Goal: Information Seeking & Learning: Learn about a topic

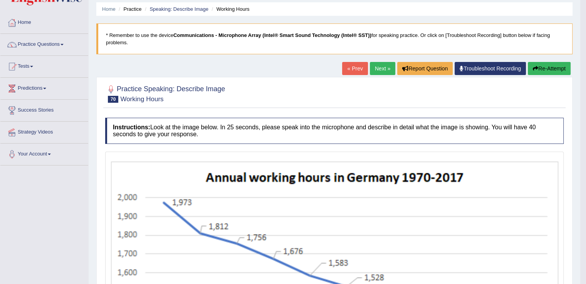
scroll to position [18, 0]
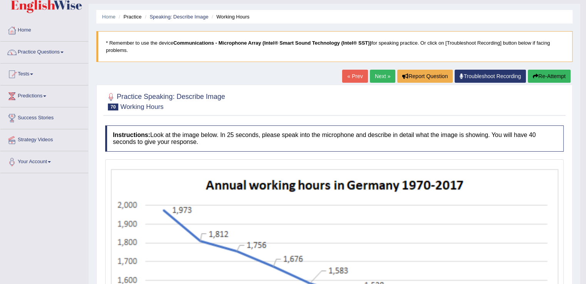
click at [348, 77] on link "« Prev" at bounding box center [354, 76] width 25 height 13
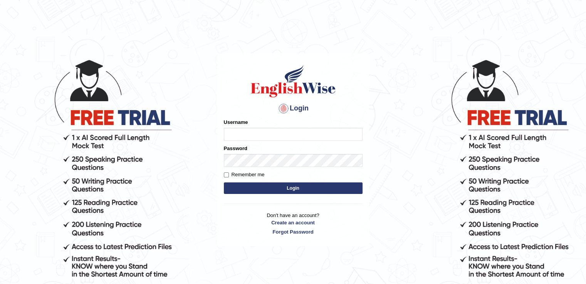
type input "LeoJavier"
click at [274, 188] on button "Login" at bounding box center [293, 189] width 139 height 12
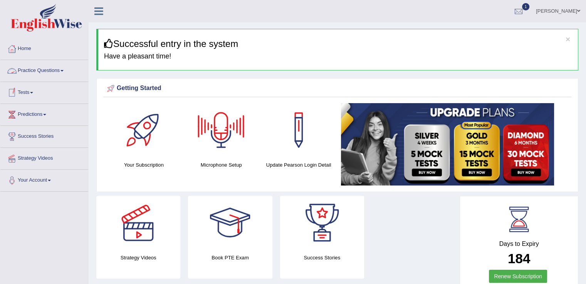
click at [54, 69] on link "Practice Questions" at bounding box center [44, 69] width 88 height 19
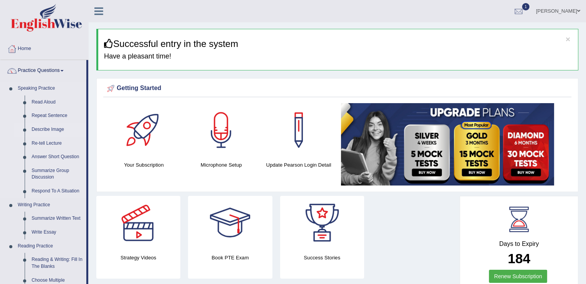
click at [50, 130] on link "Describe Image" at bounding box center [57, 130] width 58 height 14
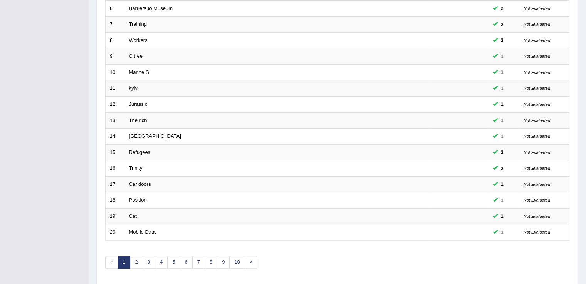
scroll to position [223, 0]
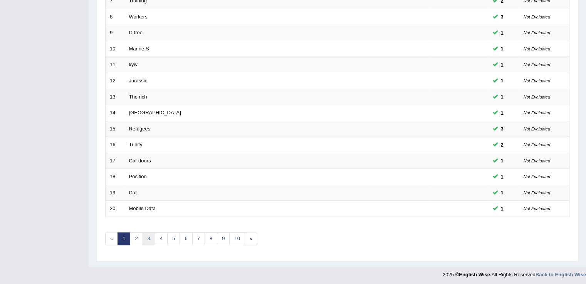
click at [145, 241] on link "3" at bounding box center [149, 239] width 13 height 13
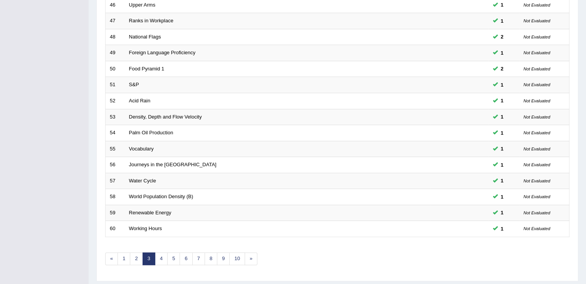
scroll to position [223, 0]
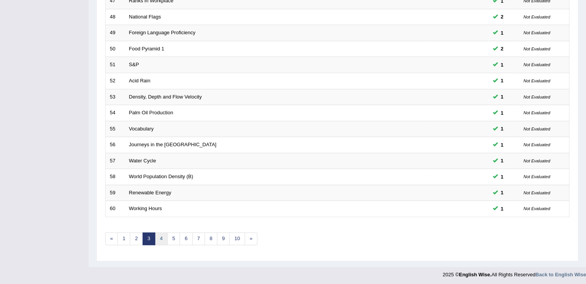
click at [159, 238] on link "4" at bounding box center [161, 239] width 13 height 13
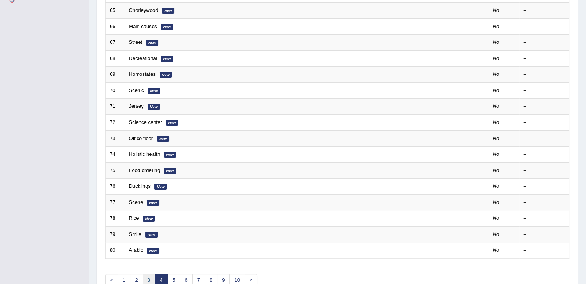
scroll to position [216, 0]
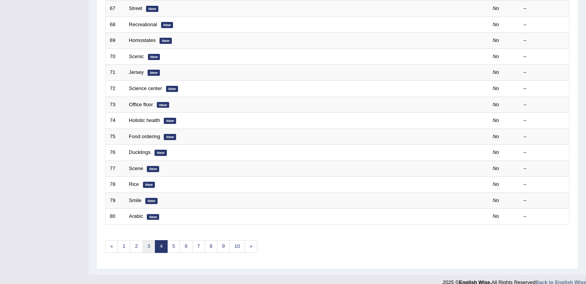
click at [150, 245] on link "3" at bounding box center [149, 246] width 13 height 13
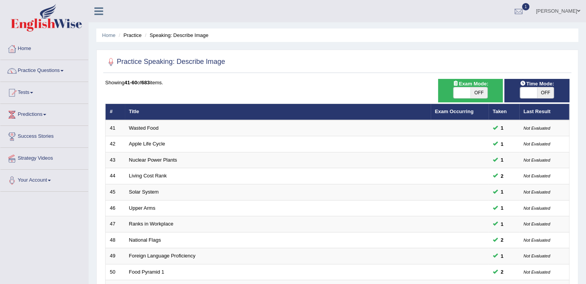
scroll to position [223, 0]
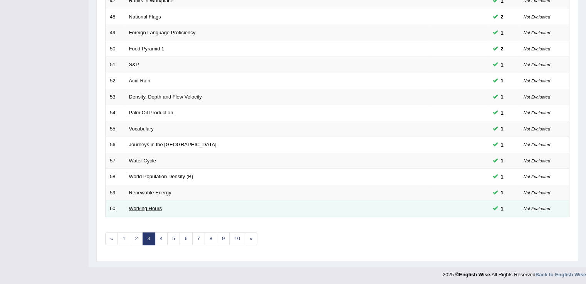
click at [148, 207] on link "Working Hours" at bounding box center [145, 209] width 33 height 6
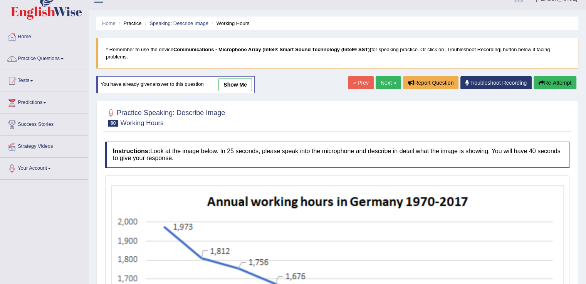
scroll to position [12, 0]
click at [242, 81] on link "show me" at bounding box center [235, 84] width 34 height 13
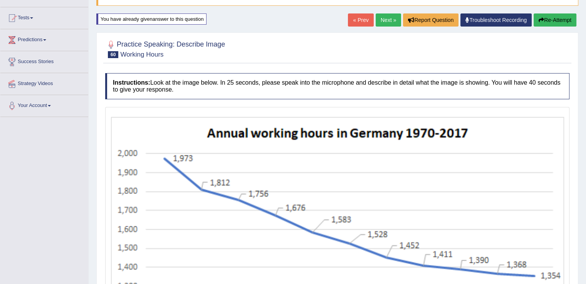
scroll to position [38, 0]
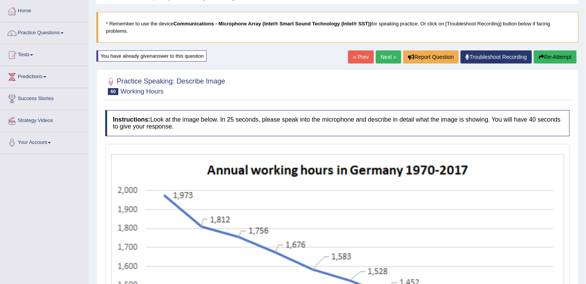
click at [352, 57] on link "« Prev" at bounding box center [360, 56] width 25 height 13
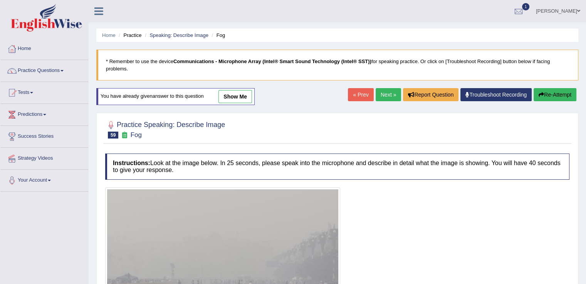
click at [242, 99] on link "show me" at bounding box center [235, 96] width 34 height 13
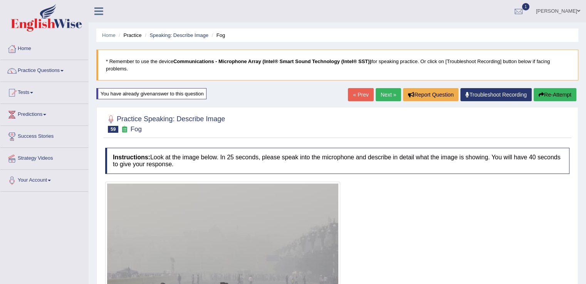
click at [362, 93] on link "« Prev" at bounding box center [360, 94] width 25 height 13
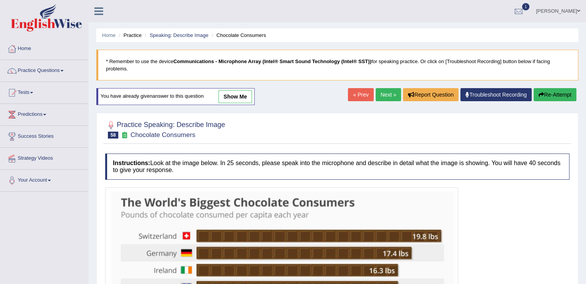
click at [233, 97] on link "show me" at bounding box center [235, 96] width 34 height 13
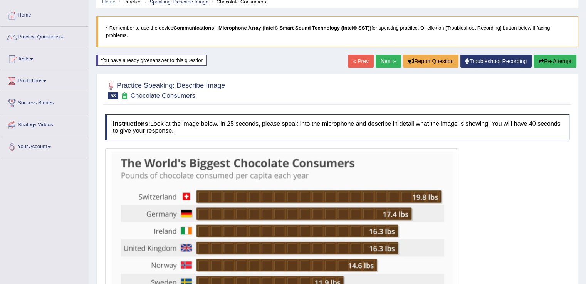
scroll to position [31, 0]
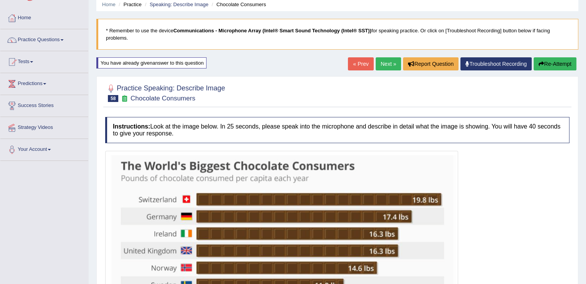
click at [360, 64] on link "« Prev" at bounding box center [360, 63] width 25 height 13
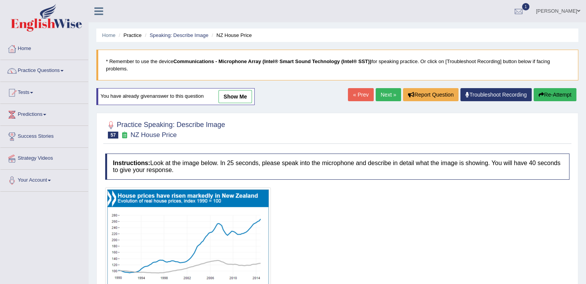
click at [231, 99] on link "show me" at bounding box center [235, 96] width 34 height 13
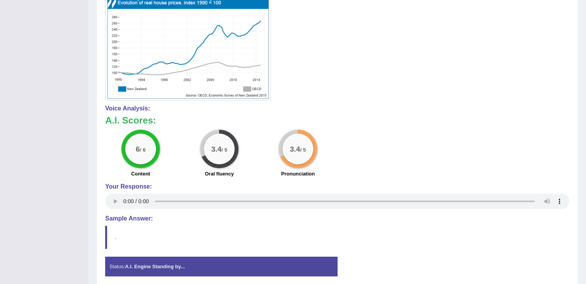
scroll to position [223, 0]
